Goal: Use online tool/utility: Utilize a website feature to perform a specific function

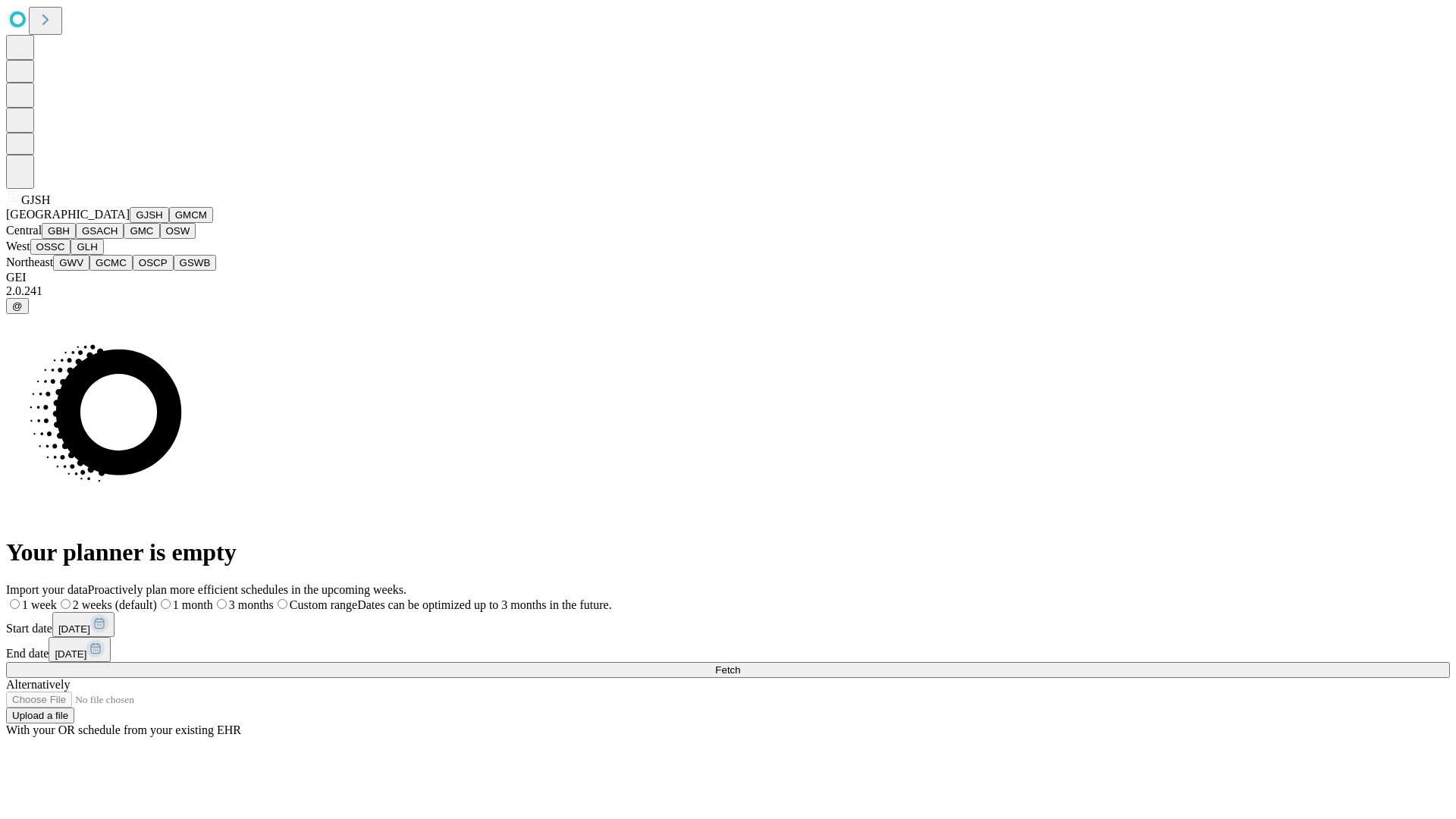
click at [130, 223] on button "GJSH" at bounding box center [150, 215] width 39 height 16
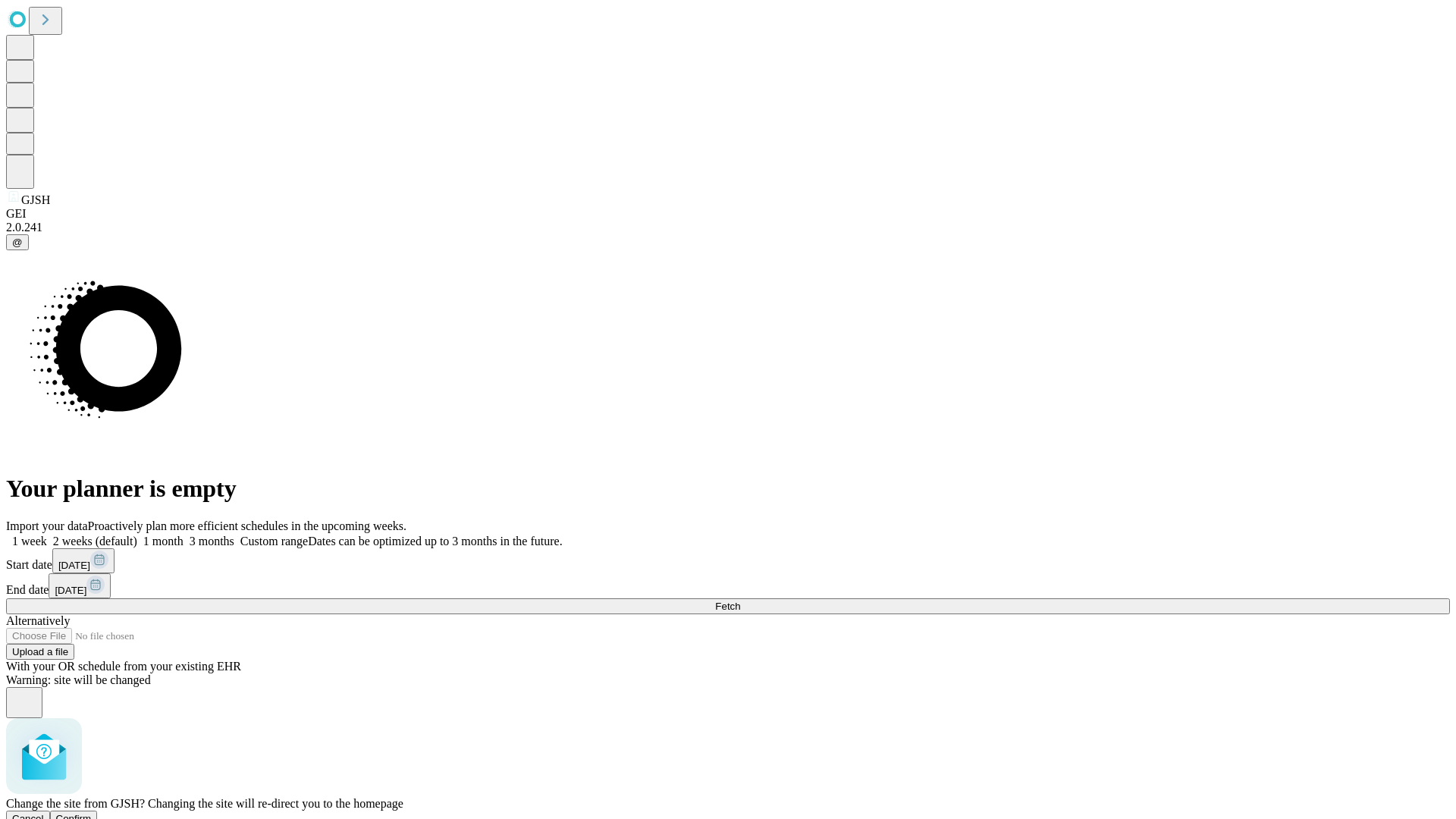
click at [91, 813] on span "Confirm" at bounding box center [74, 818] width 36 height 12
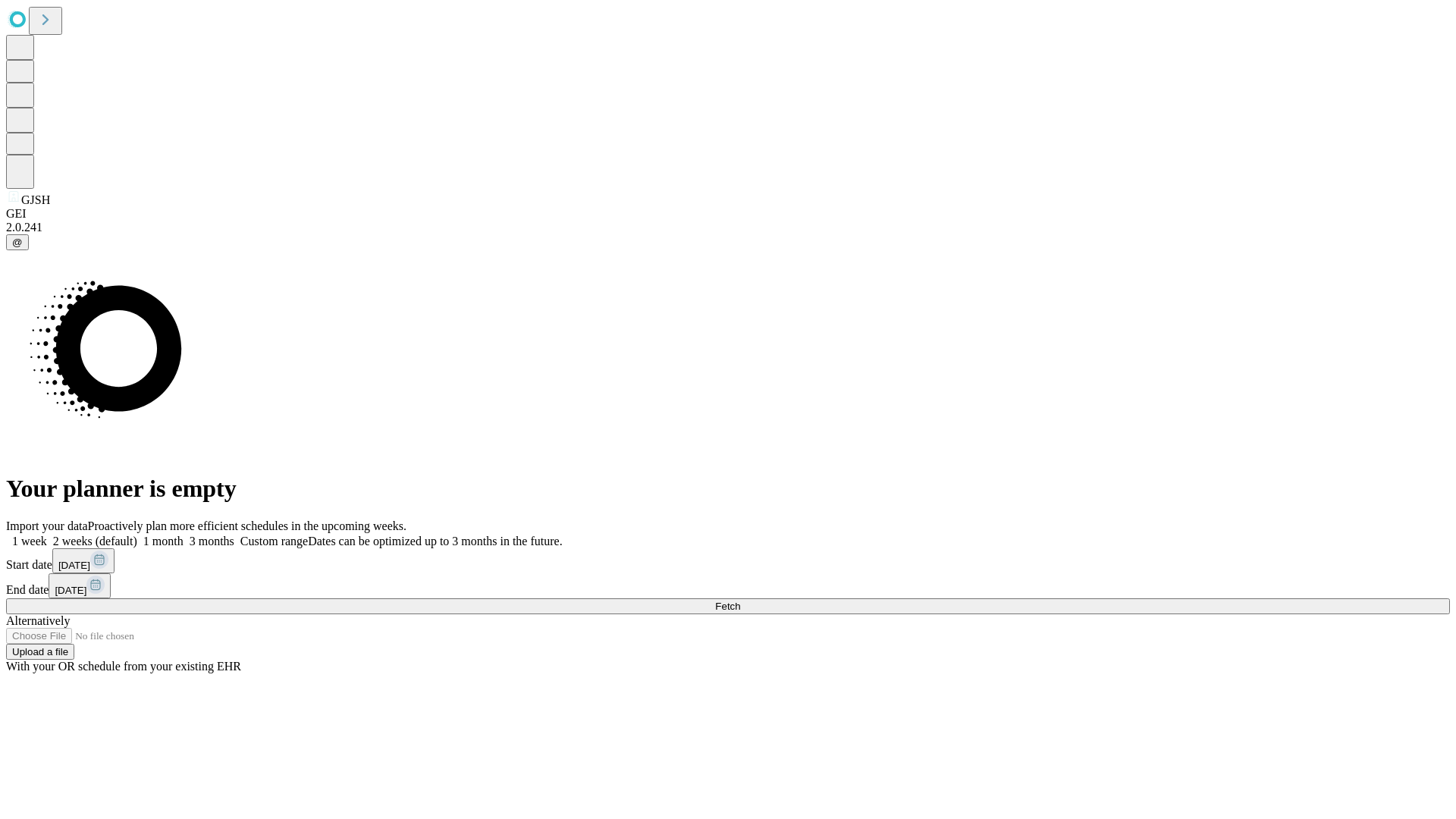
click at [47, 534] on label "1 week" at bounding box center [27, 541] width 41 height 13
click at [741, 601] on span "Fetch" at bounding box center [728, 606] width 25 height 12
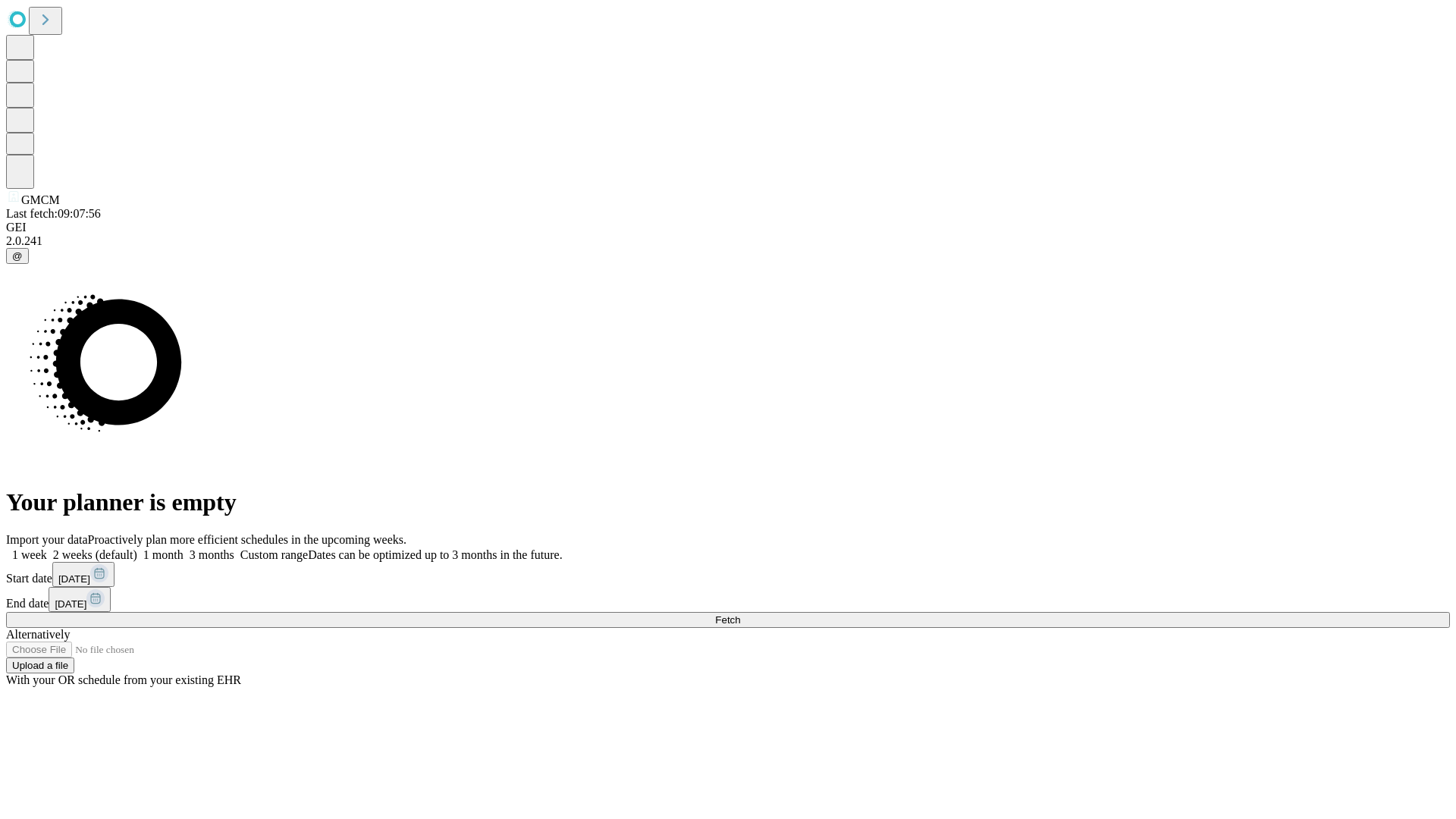
click at [47, 548] on label "1 week" at bounding box center [27, 554] width 41 height 13
click at [741, 614] on span "Fetch" at bounding box center [728, 619] width 25 height 12
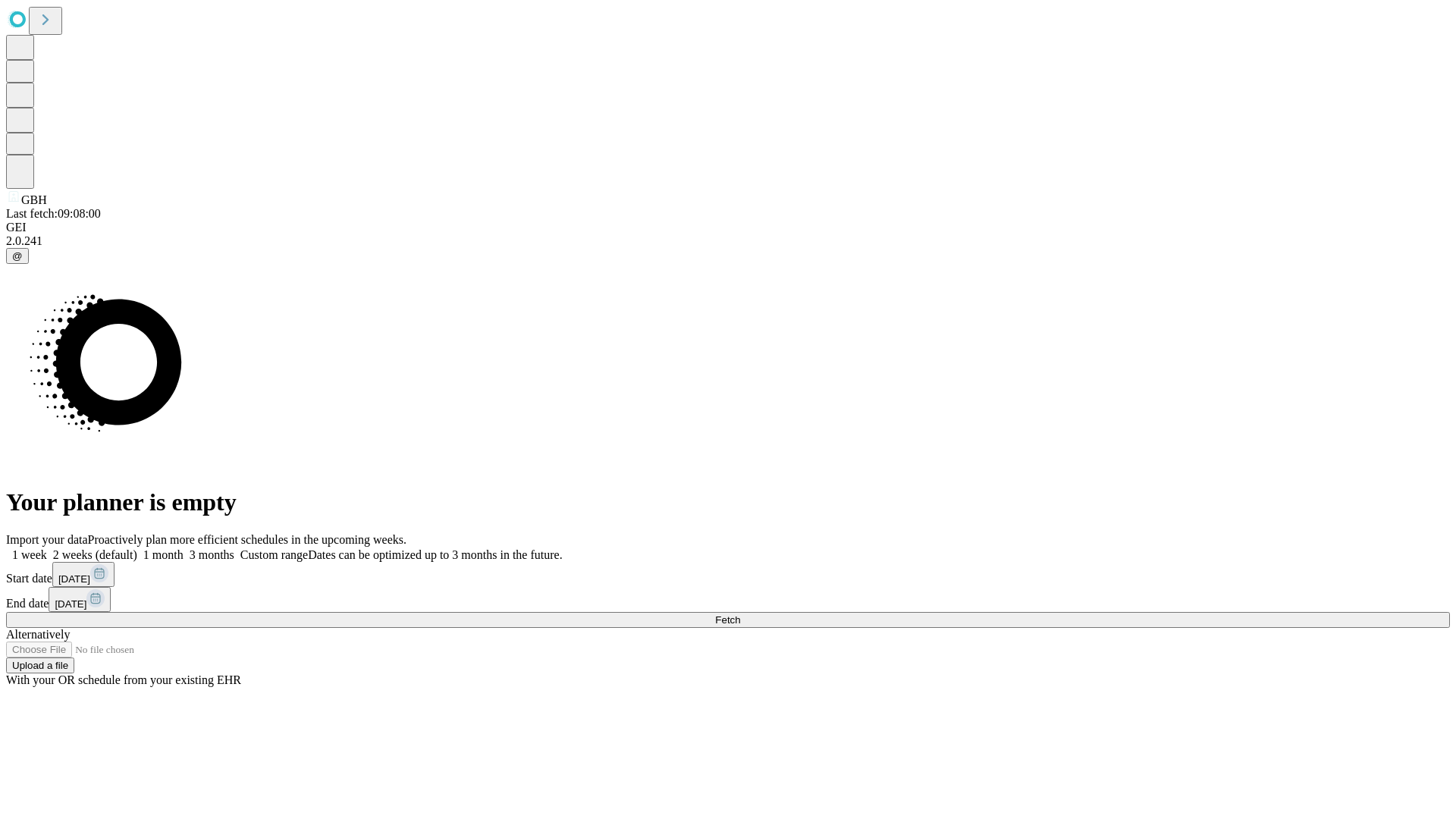
click at [47, 548] on label "1 week" at bounding box center [27, 554] width 41 height 13
click at [741, 614] on span "Fetch" at bounding box center [728, 619] width 25 height 12
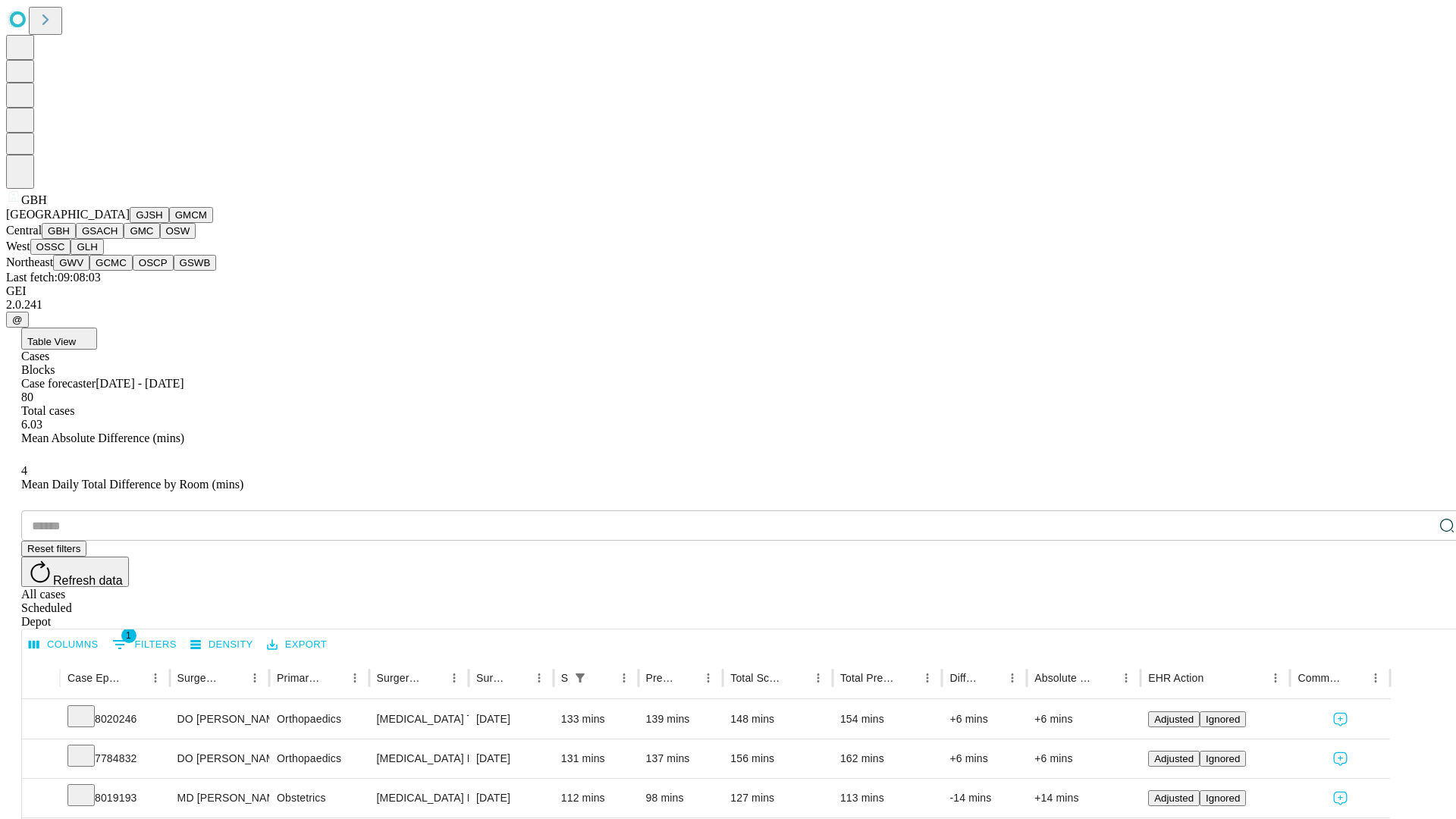
click at [117, 239] on button "GSACH" at bounding box center [99, 231] width 47 height 16
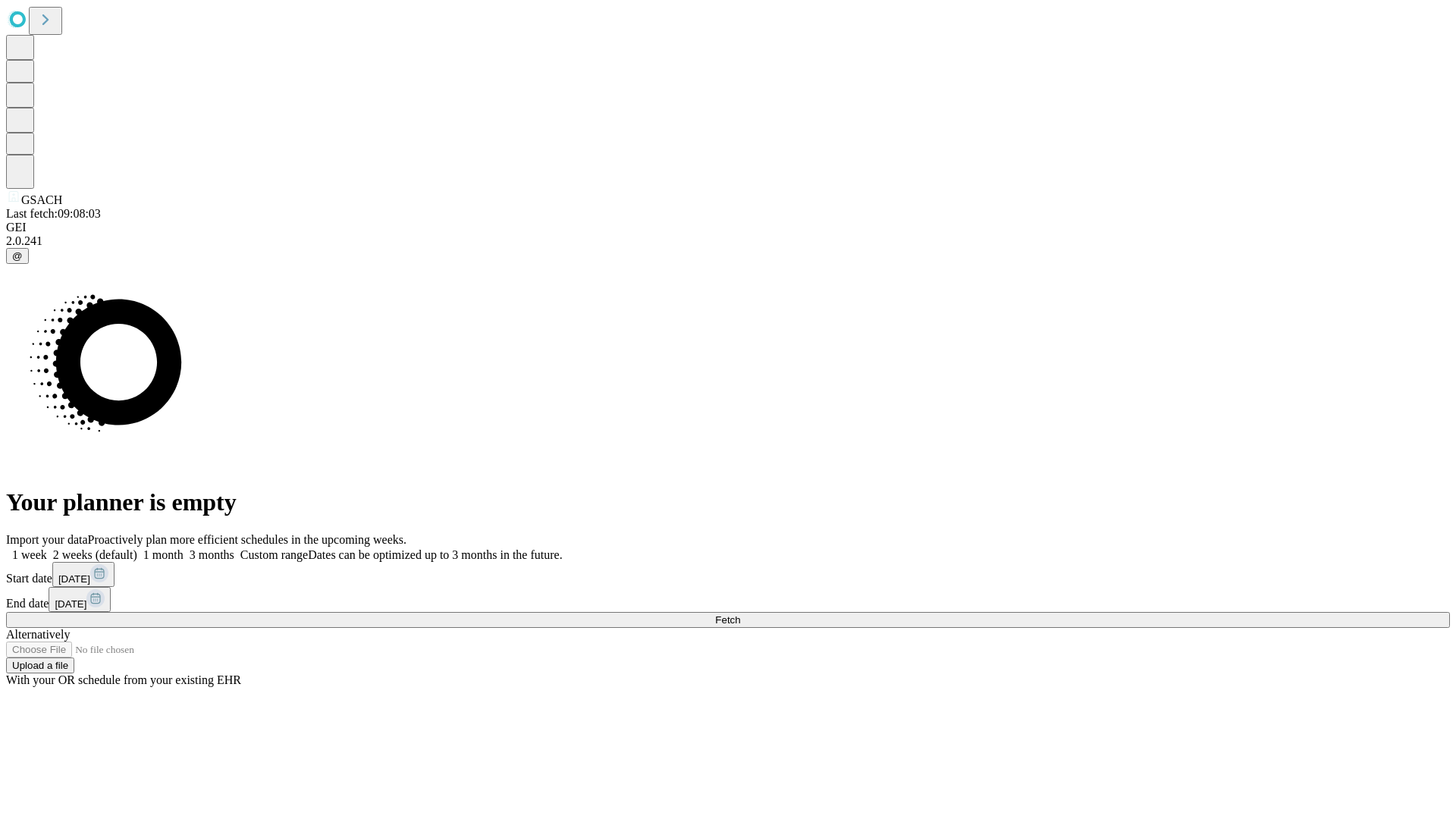
click at [47, 548] on label "1 week" at bounding box center [27, 554] width 41 height 13
click at [741, 614] on span "Fetch" at bounding box center [728, 619] width 25 height 12
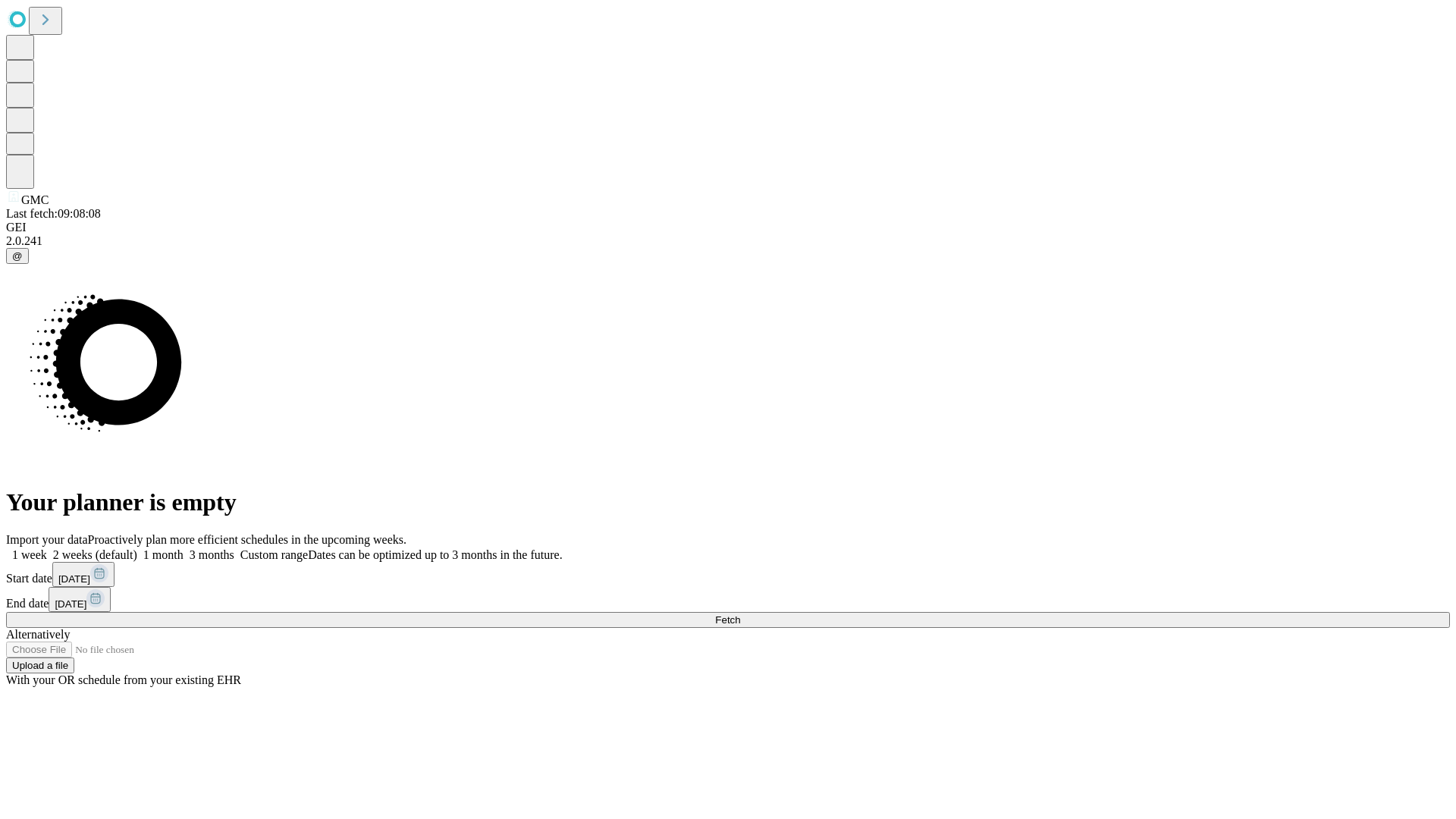
click at [47, 548] on label "1 week" at bounding box center [27, 554] width 41 height 13
click at [741, 614] on span "Fetch" at bounding box center [728, 619] width 25 height 12
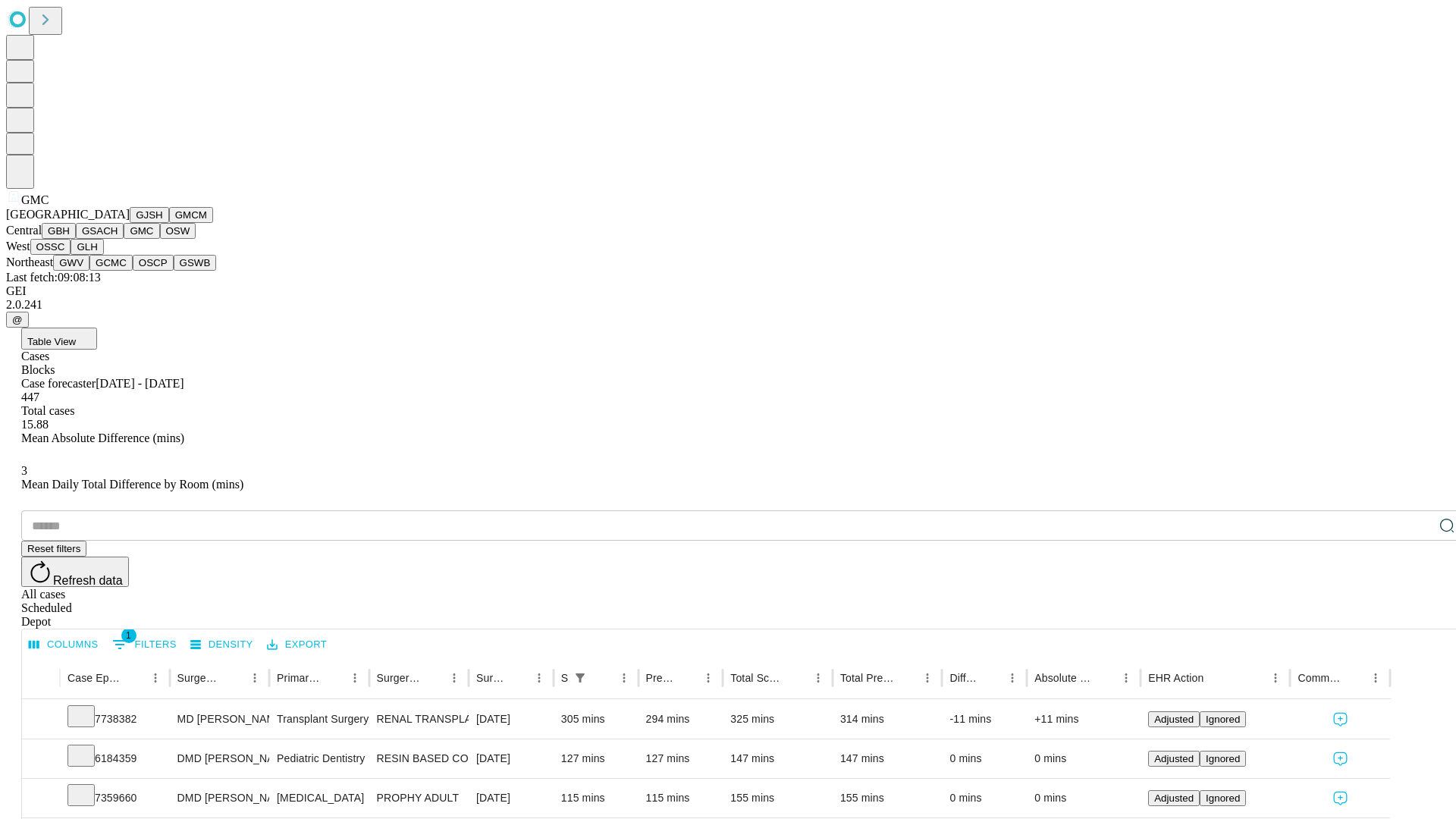
click at [160, 239] on button "OSW" at bounding box center [178, 231] width 37 height 16
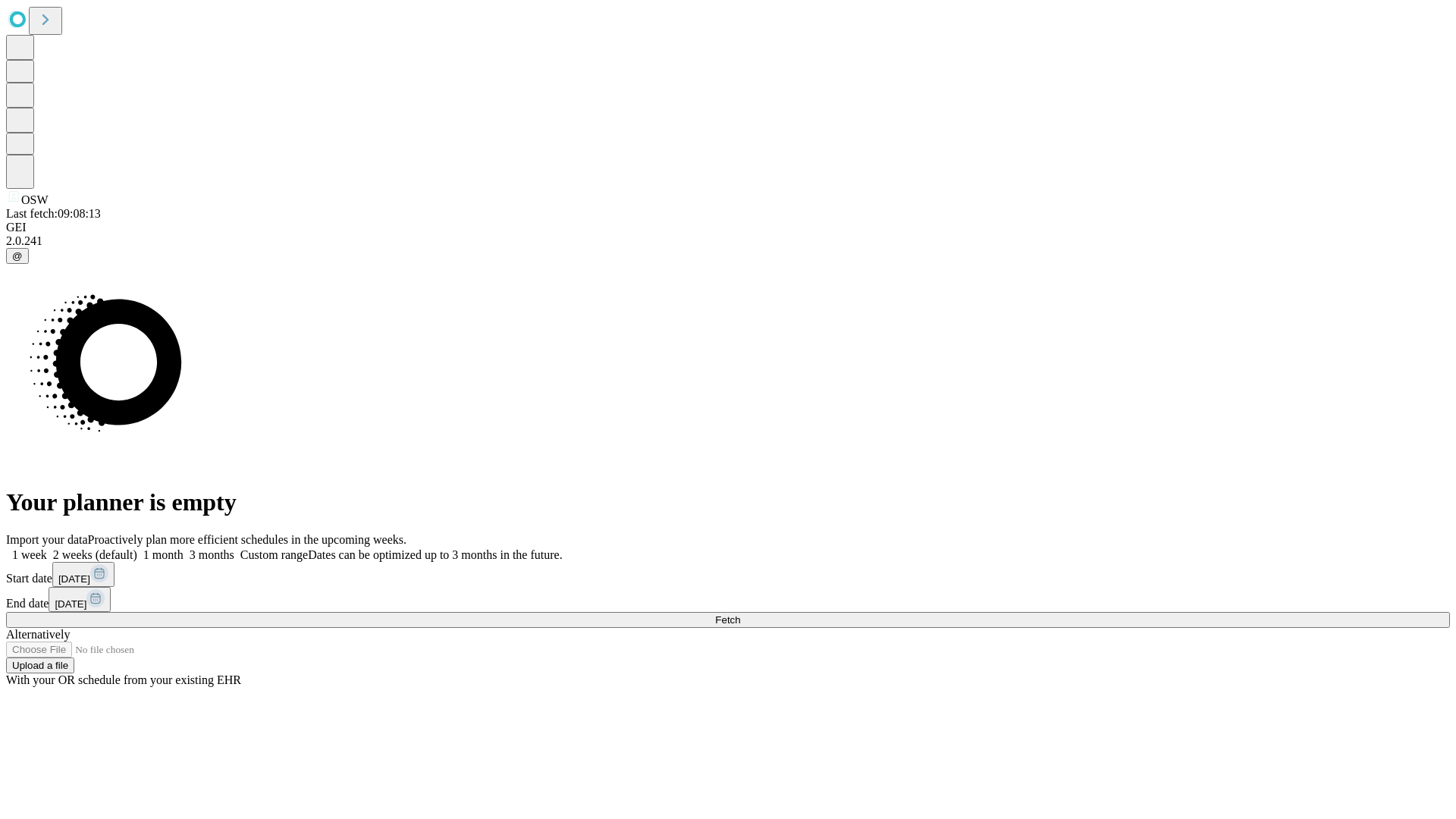
click at [47, 548] on label "1 week" at bounding box center [27, 554] width 41 height 13
click at [741, 614] on span "Fetch" at bounding box center [728, 619] width 25 height 12
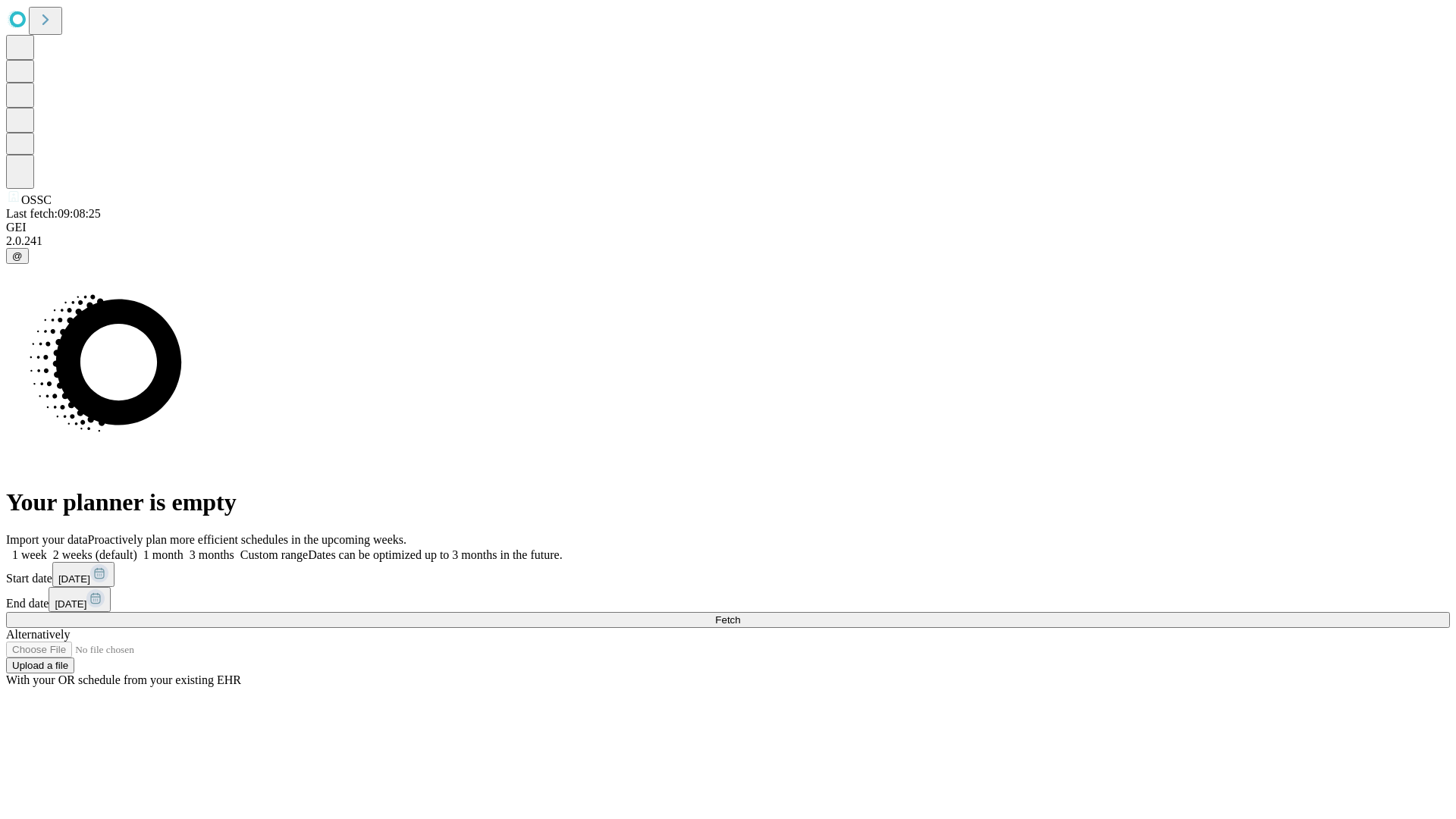
click at [47, 548] on label "1 week" at bounding box center [27, 554] width 41 height 13
click at [741, 614] on span "Fetch" at bounding box center [728, 619] width 25 height 12
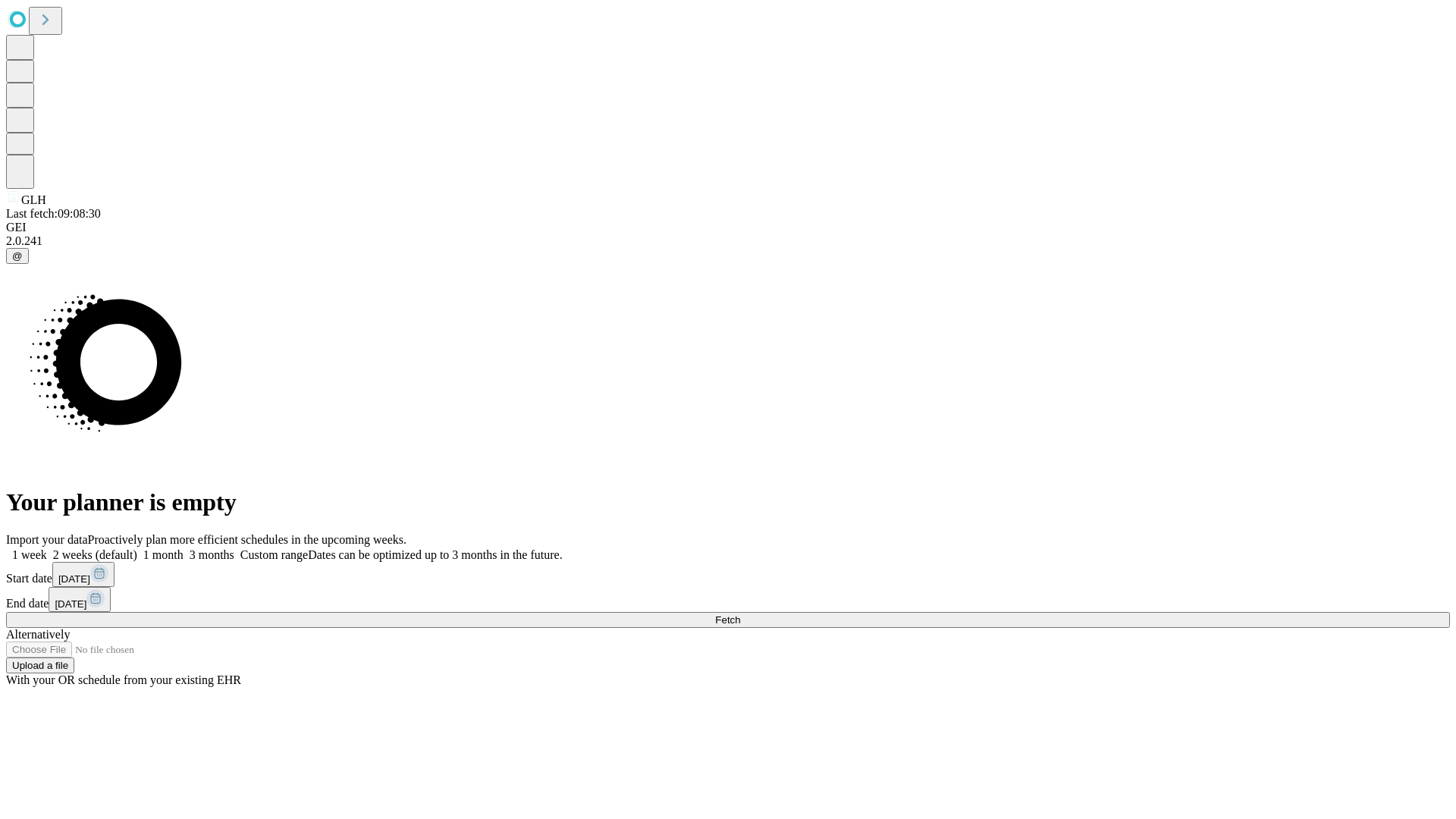
click at [47, 548] on label "1 week" at bounding box center [27, 554] width 41 height 13
click at [741, 614] on span "Fetch" at bounding box center [728, 619] width 25 height 12
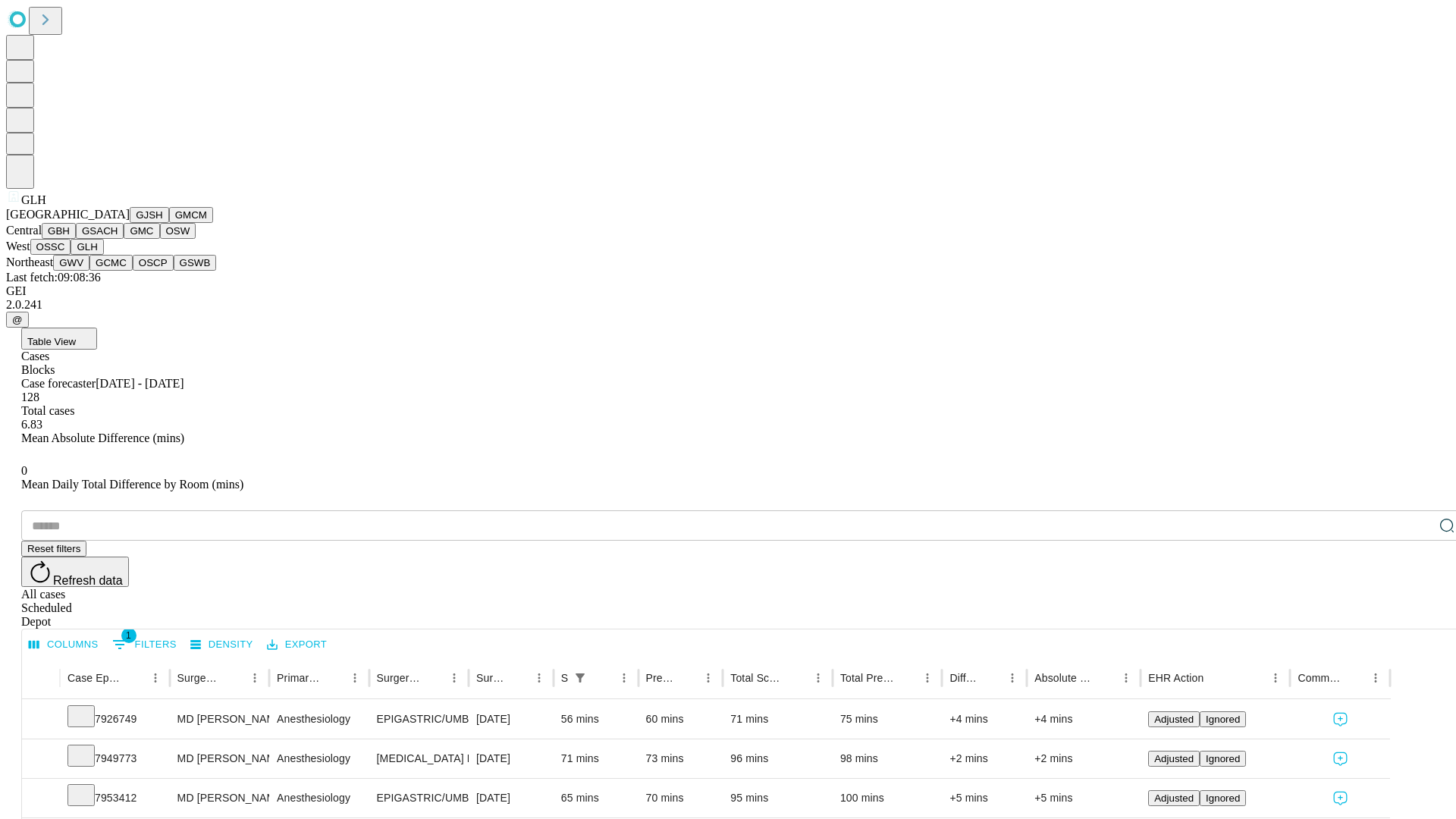
click at [90, 270] on button "GWV" at bounding box center [71, 263] width 37 height 16
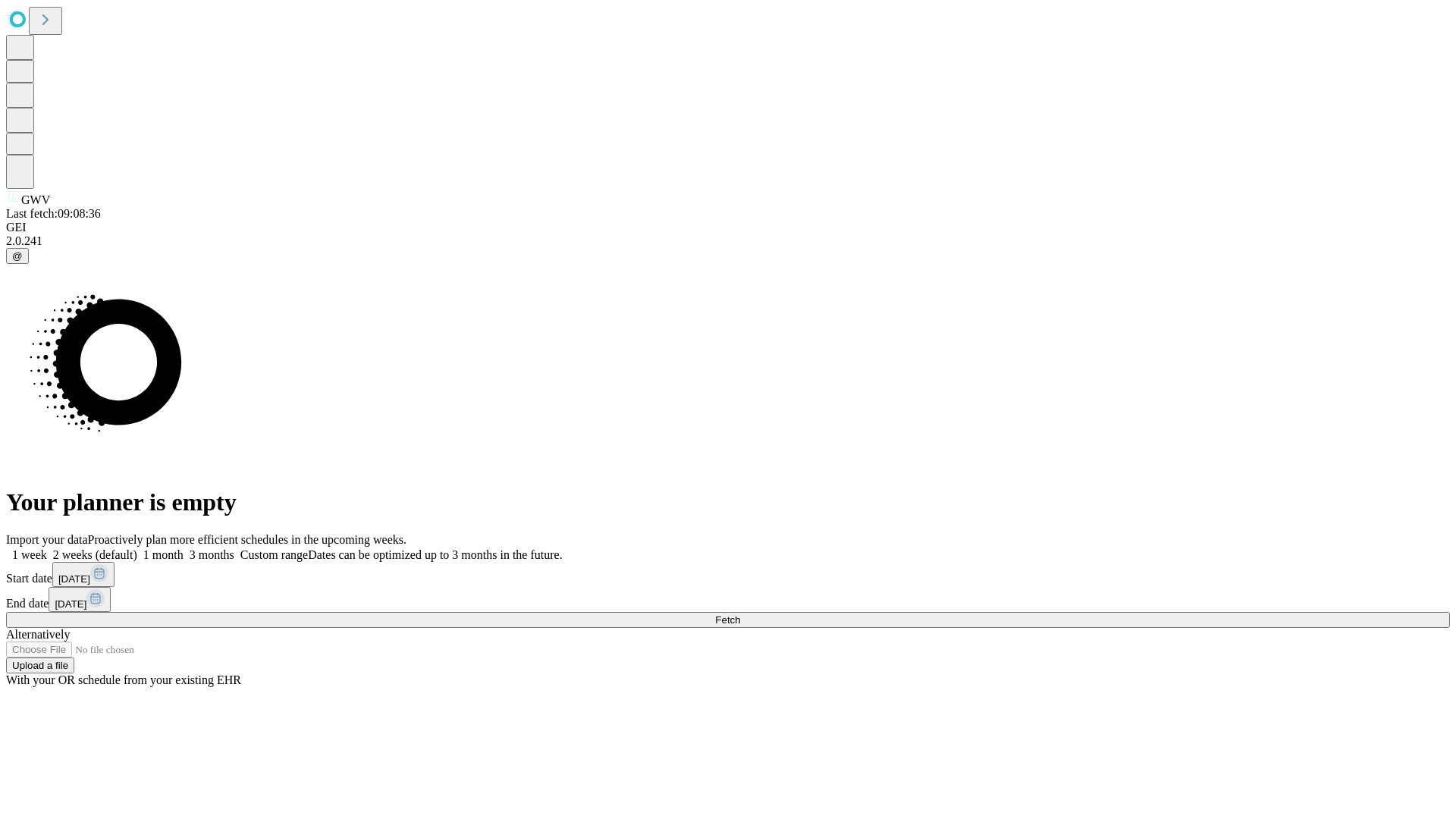
click at [47, 548] on label "1 week" at bounding box center [27, 554] width 41 height 13
click at [741, 614] on span "Fetch" at bounding box center [728, 619] width 25 height 12
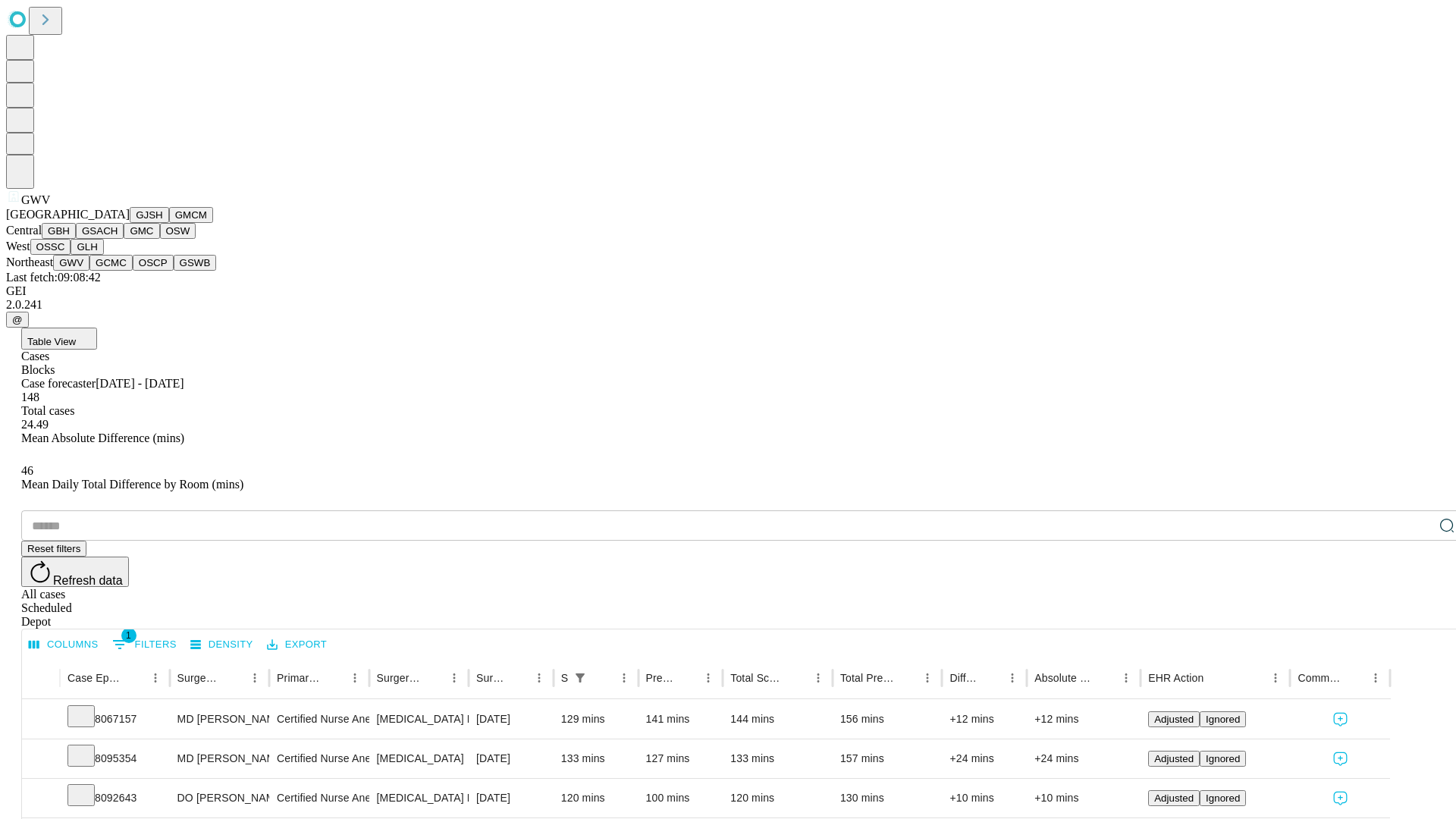
click at [117, 270] on button "GCMC" at bounding box center [111, 263] width 43 height 16
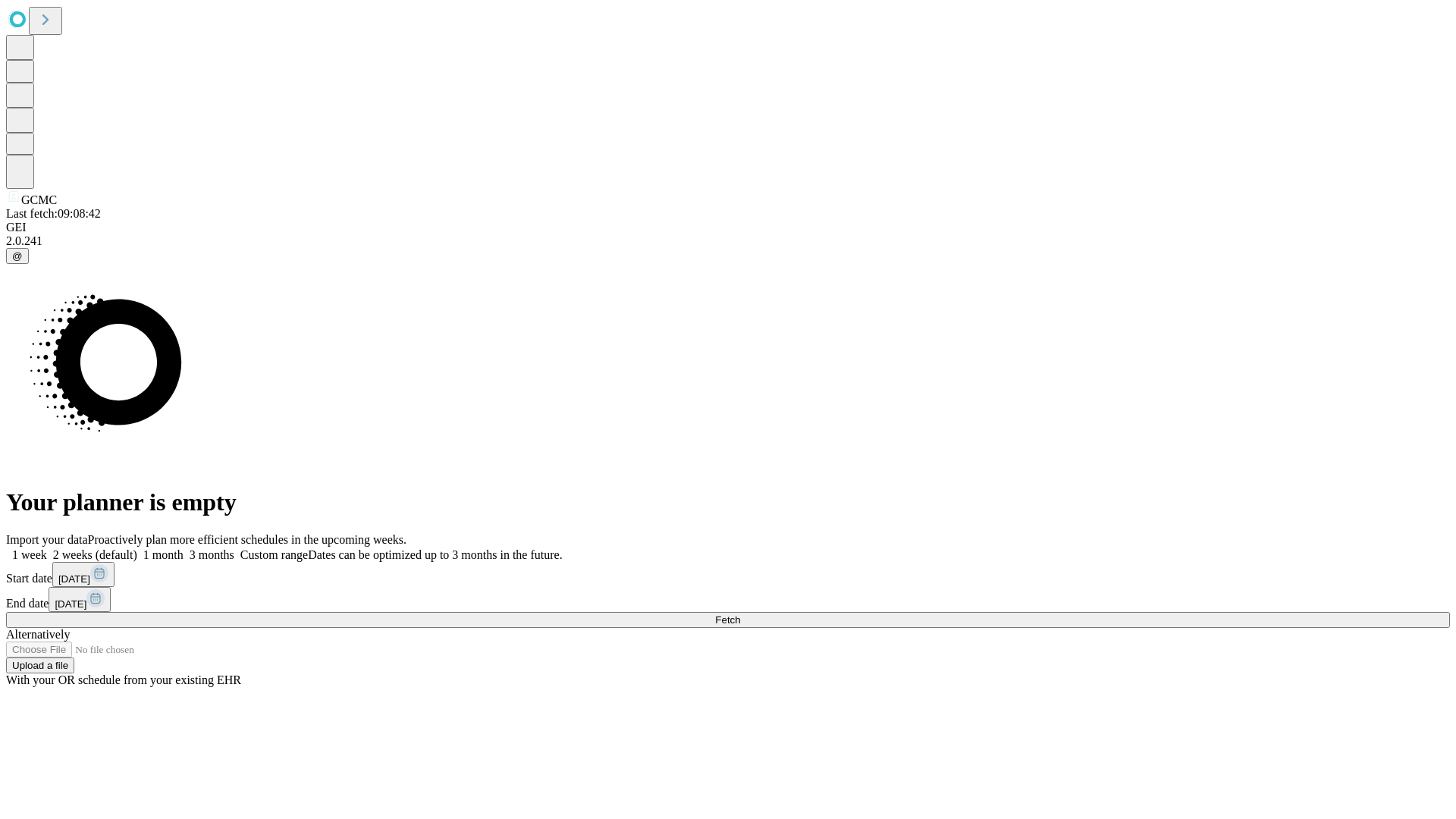
click at [47, 548] on label "1 week" at bounding box center [27, 554] width 41 height 13
click at [741, 614] on span "Fetch" at bounding box center [728, 619] width 25 height 12
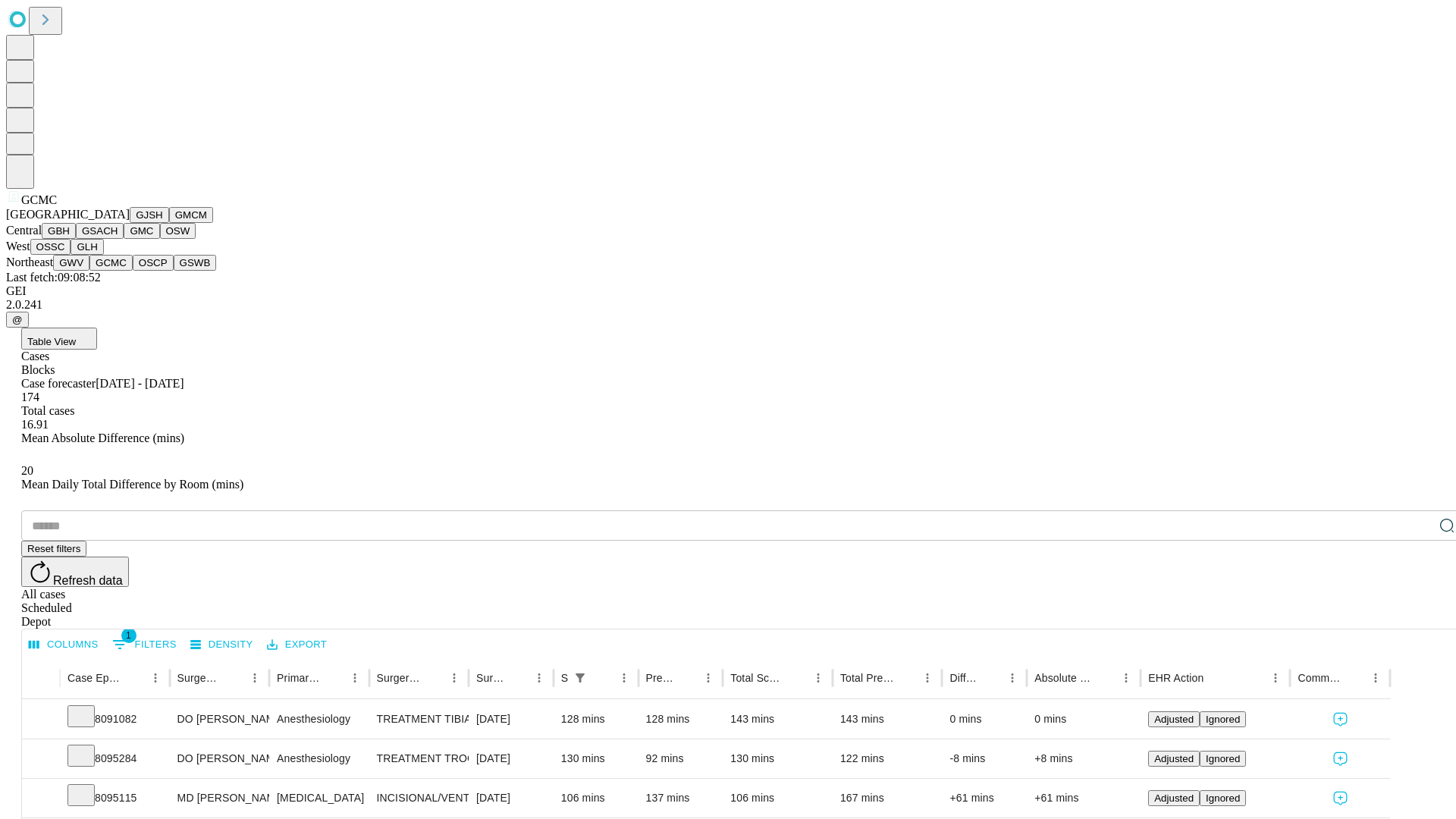
click at [133, 270] on button "OSCP" at bounding box center [153, 263] width 41 height 16
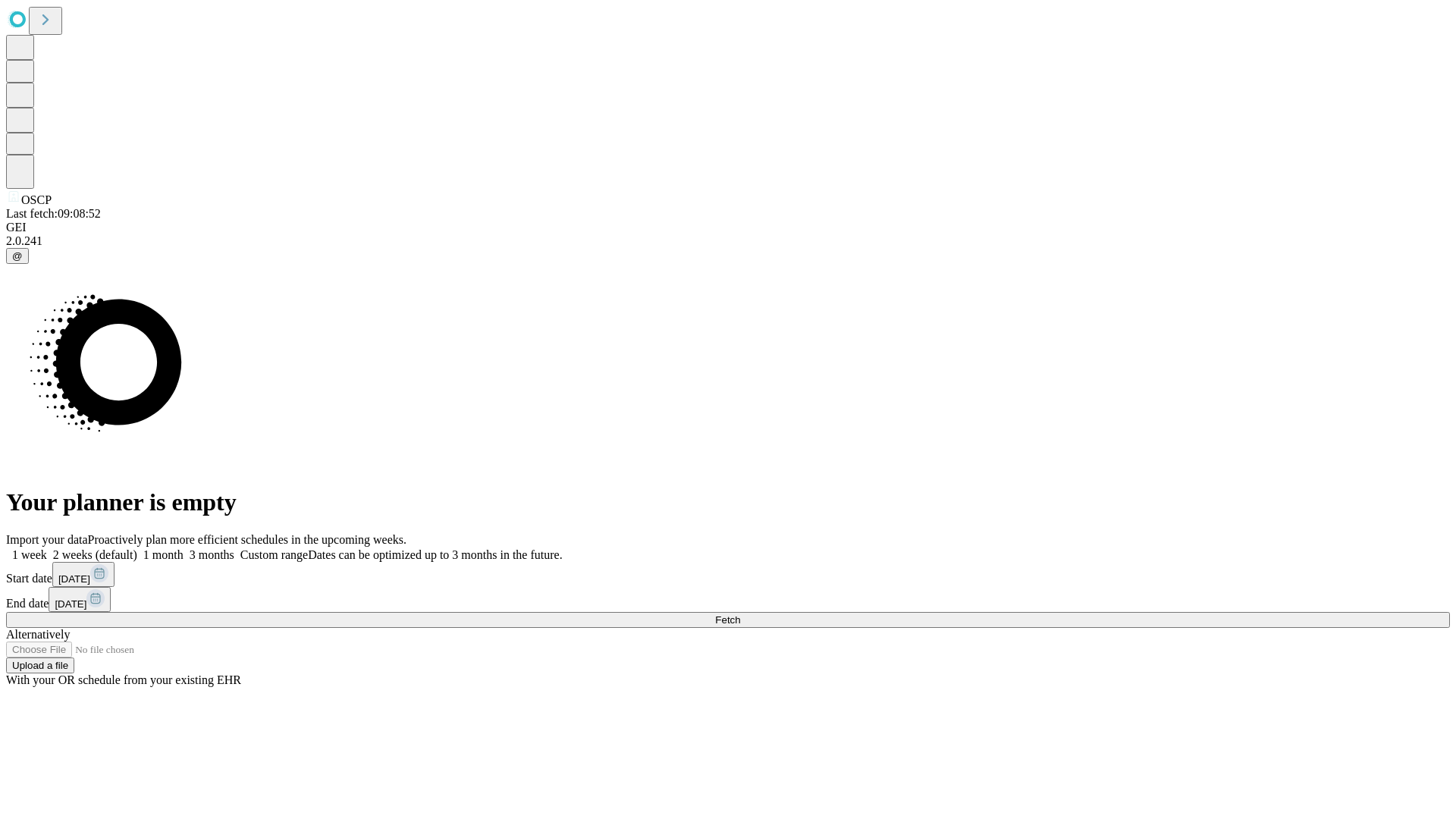
click at [47, 548] on label "1 week" at bounding box center [27, 554] width 41 height 13
click at [741, 614] on span "Fetch" at bounding box center [728, 619] width 25 height 12
